Goal: Task Accomplishment & Management: Manage account settings

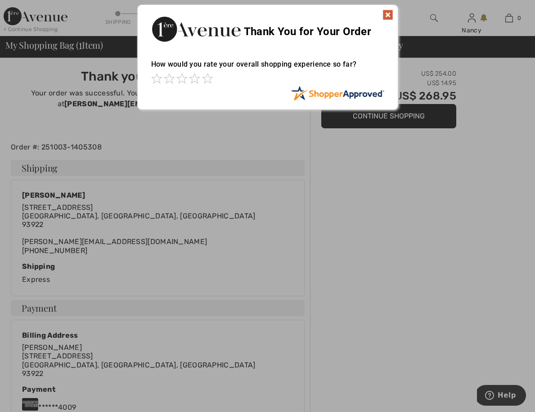
click at [388, 15] on img at bounding box center [387, 14] width 11 height 11
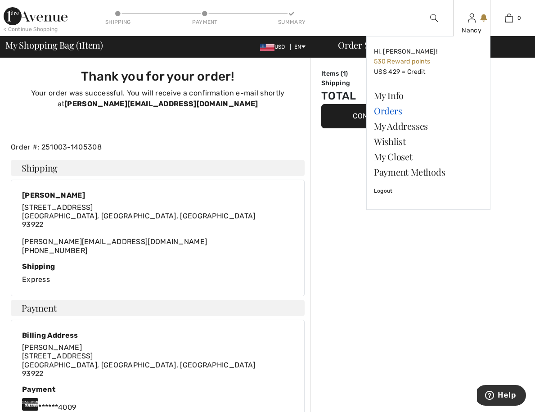
click at [386, 113] on link "Orders" at bounding box center [428, 110] width 109 height 15
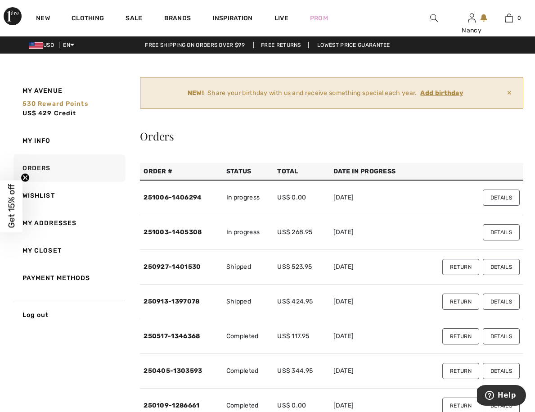
click at [455, 267] on button "Return" at bounding box center [460, 267] width 37 height 16
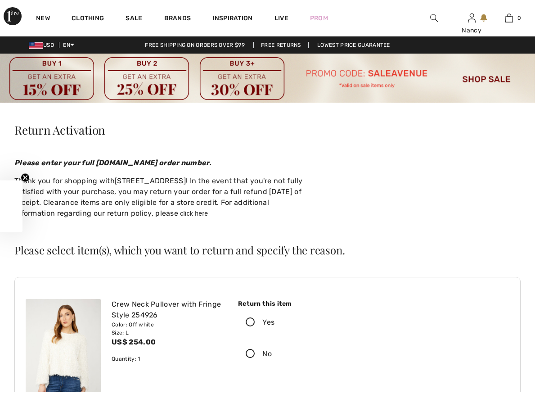
checkbox input "true"
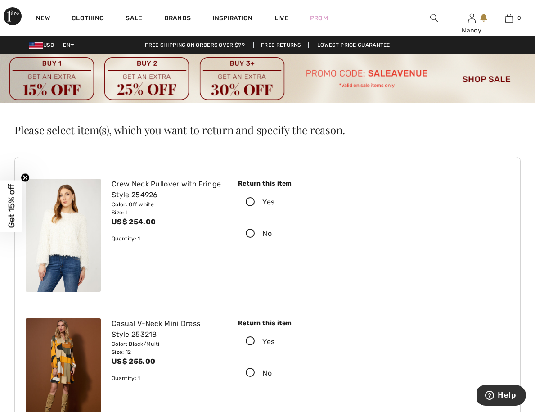
click at [251, 202] on icon at bounding box center [250, 201] width 24 height 9
click at [274, 202] on input "Yes" at bounding box center [277, 201] width 6 height 27
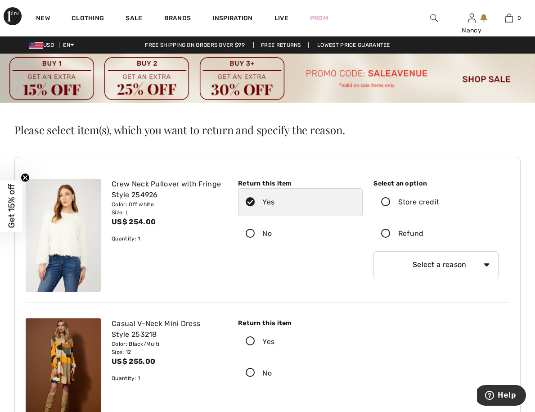
click at [251, 342] on icon at bounding box center [250, 340] width 24 height 9
click at [274, 342] on input "Yes" at bounding box center [277, 341] width 6 height 27
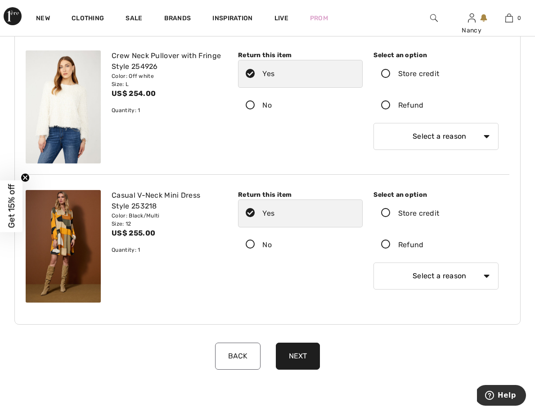
scroll to position [139, 0]
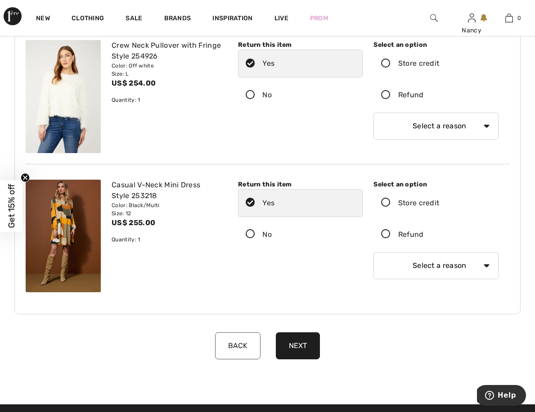
click at [384, 94] on icon at bounding box center [386, 94] width 24 height 9
click at [424, 94] on input "Refund" at bounding box center [427, 94] width 6 height 27
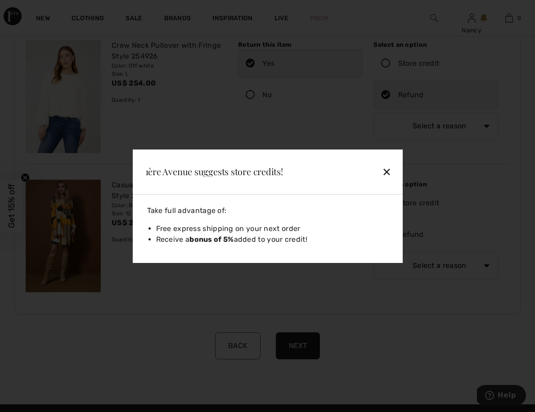
click at [389, 173] on div "✕" at bounding box center [366, 171] width 58 height 19
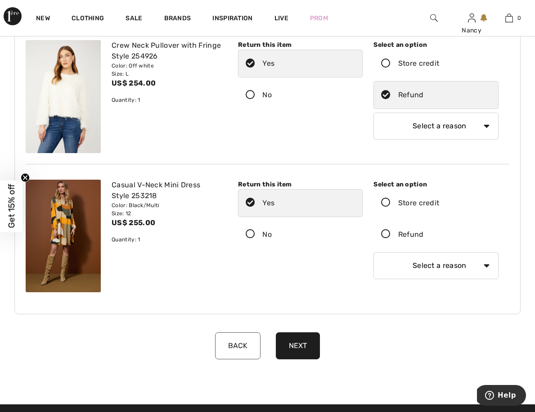
select select "6"
click at [386, 236] on icon at bounding box center [386, 233] width 24 height 9
click at [424, 236] on input "Refund" at bounding box center [427, 234] width 6 height 27
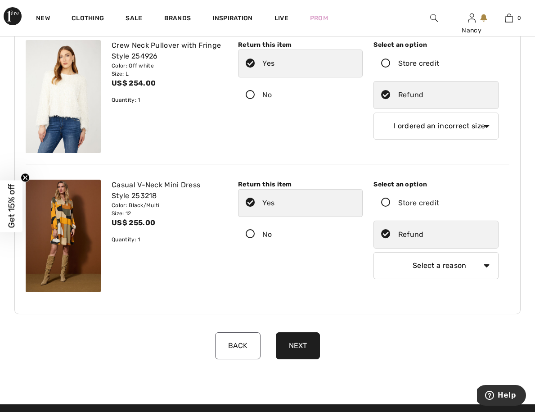
select select "4"
click at [298, 350] on button "Next" at bounding box center [298, 345] width 44 height 27
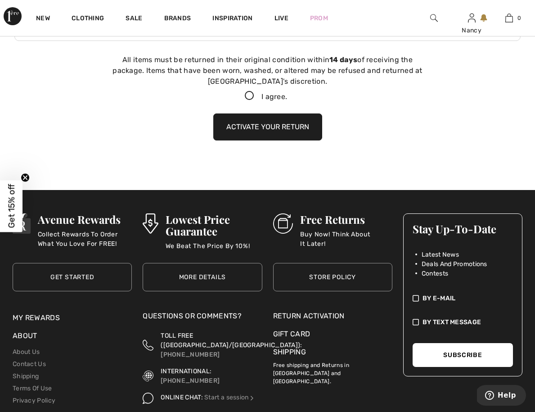
scroll to position [412, 0]
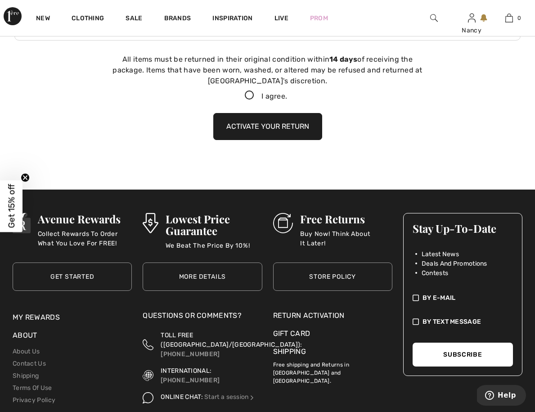
click at [248, 97] on icon at bounding box center [249, 95] width 24 height 9
click at [287, 97] on input "I agree." at bounding box center [290, 96] width 6 height 6
checkbox input "true"
click at [267, 124] on button "Activate your return" at bounding box center [267, 126] width 109 height 27
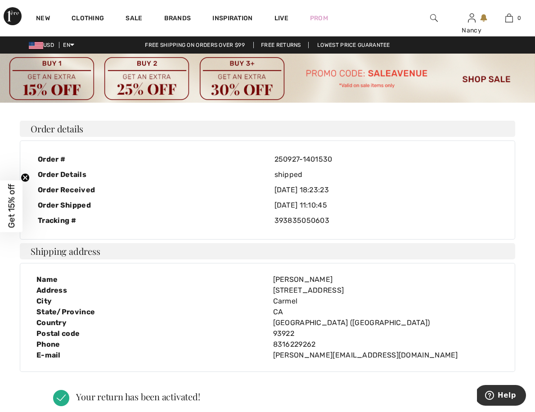
scroll to position [0, 0]
